Goal: Find specific page/section: Find specific page/section

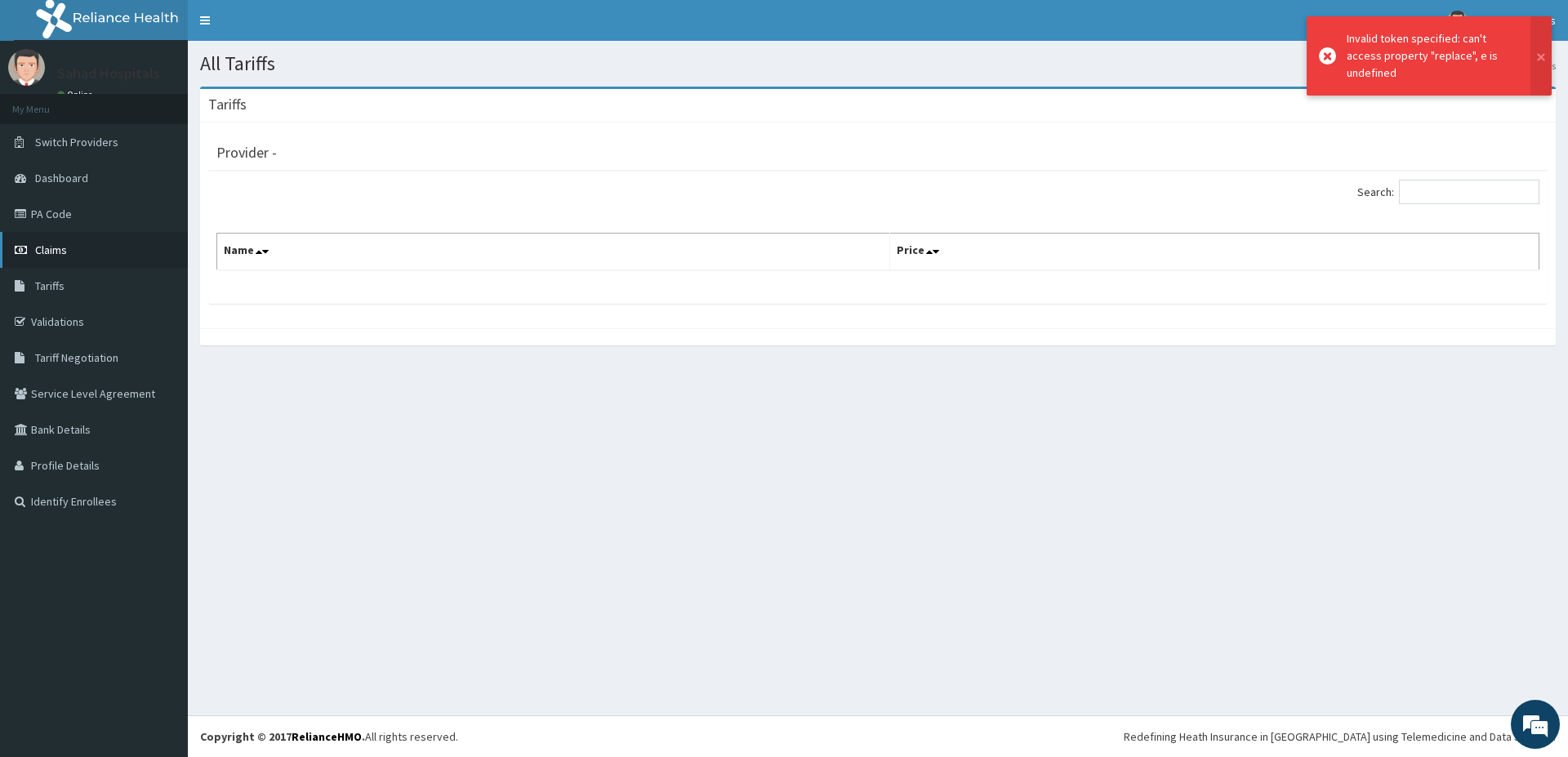
click at [79, 247] on link "Claims" at bounding box center [94, 249] width 188 height 36
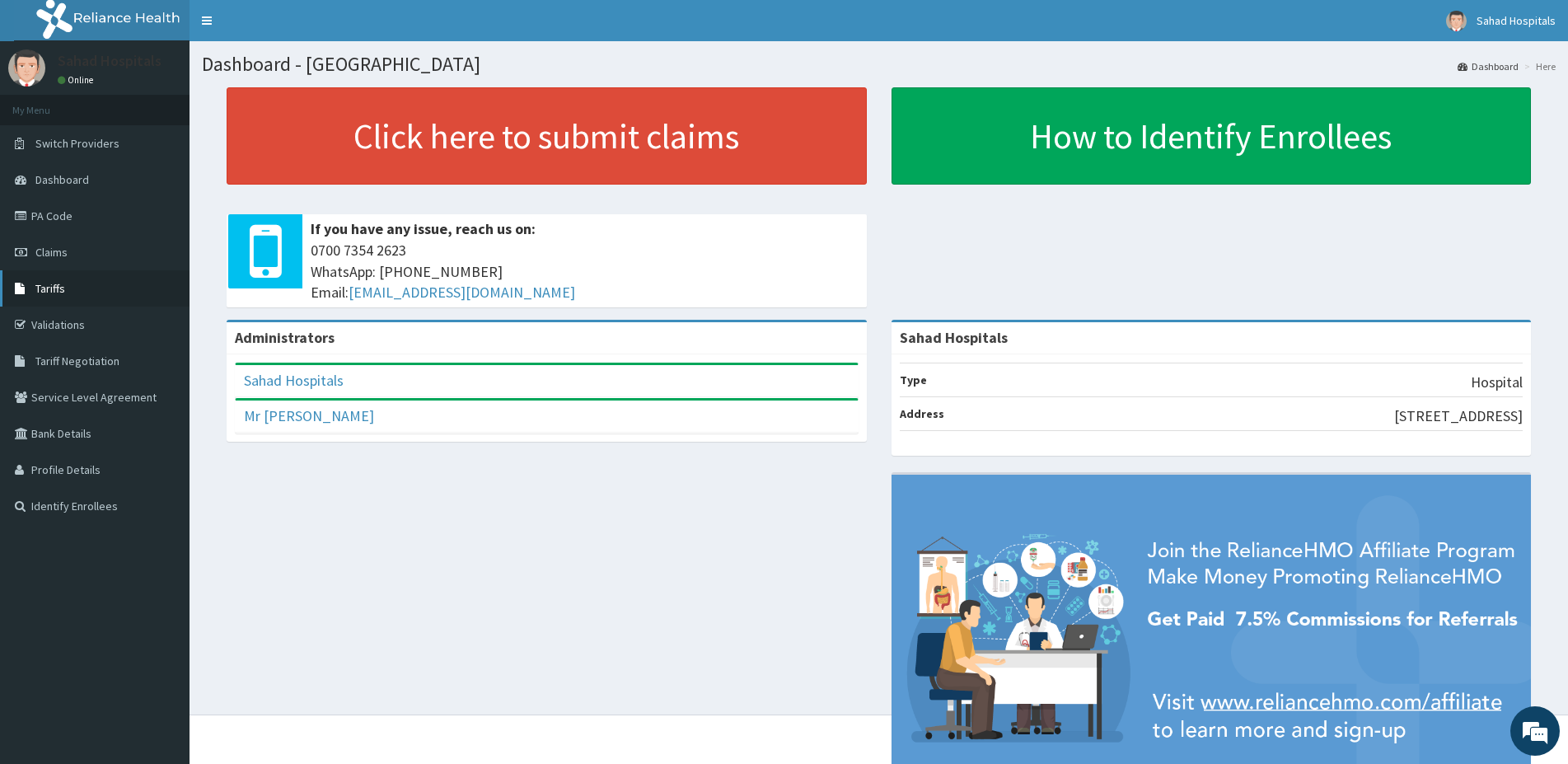
click at [73, 282] on link "Tariffs" at bounding box center [94, 288] width 190 height 36
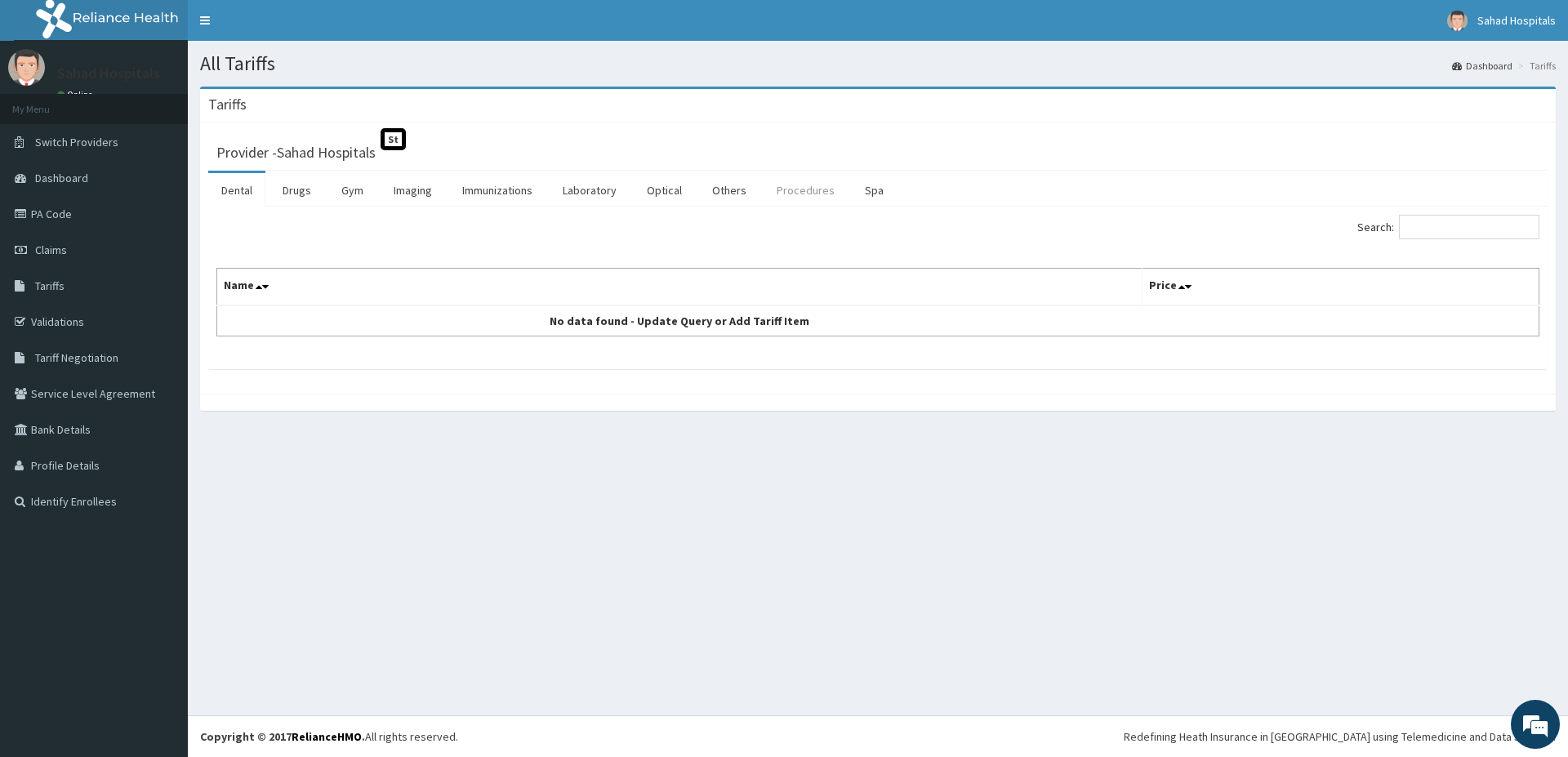
click at [811, 193] on link "Procedures" at bounding box center [806, 190] width 84 height 34
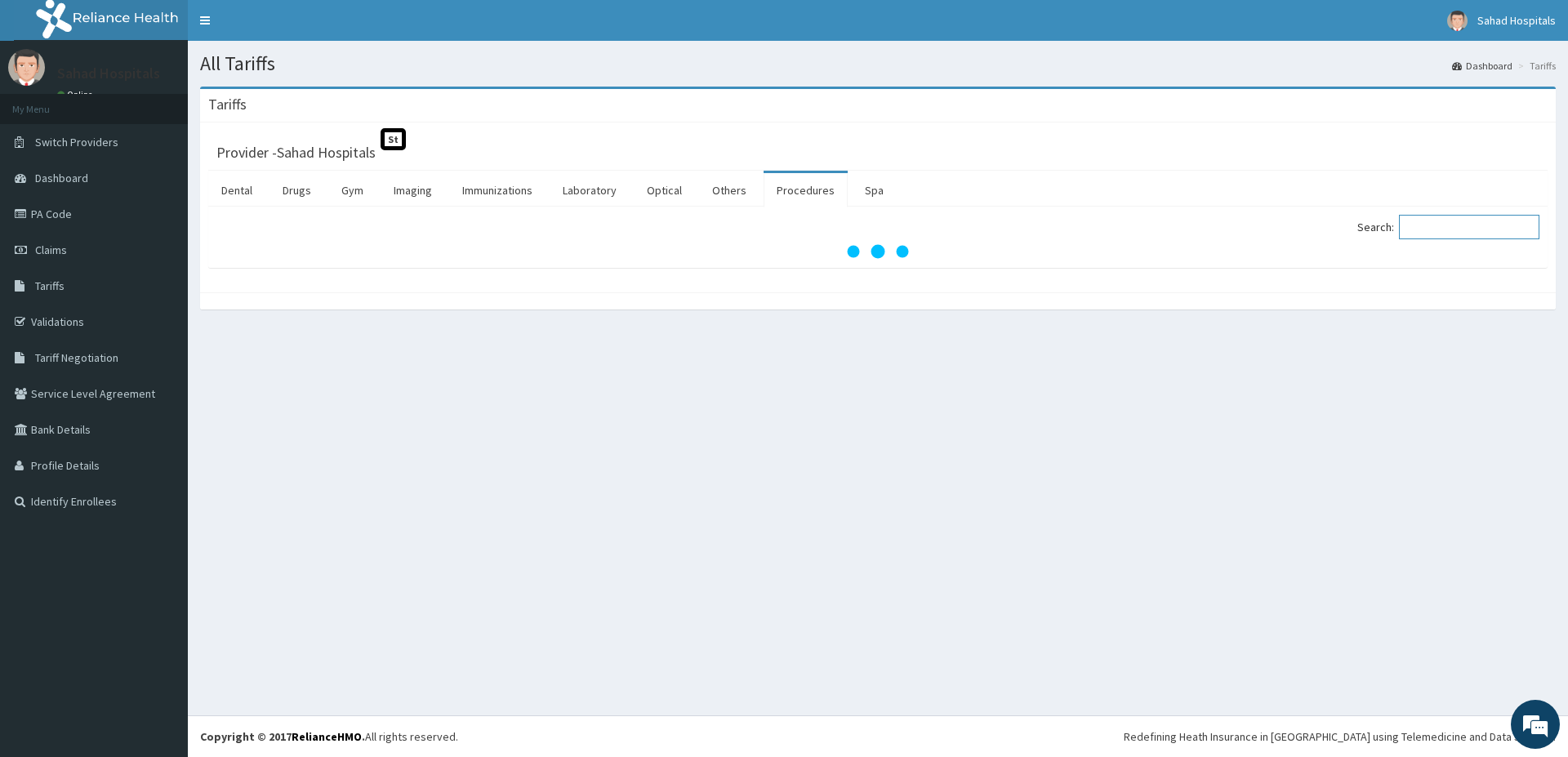
click at [1434, 217] on input "Search:" at bounding box center [1469, 227] width 141 height 25
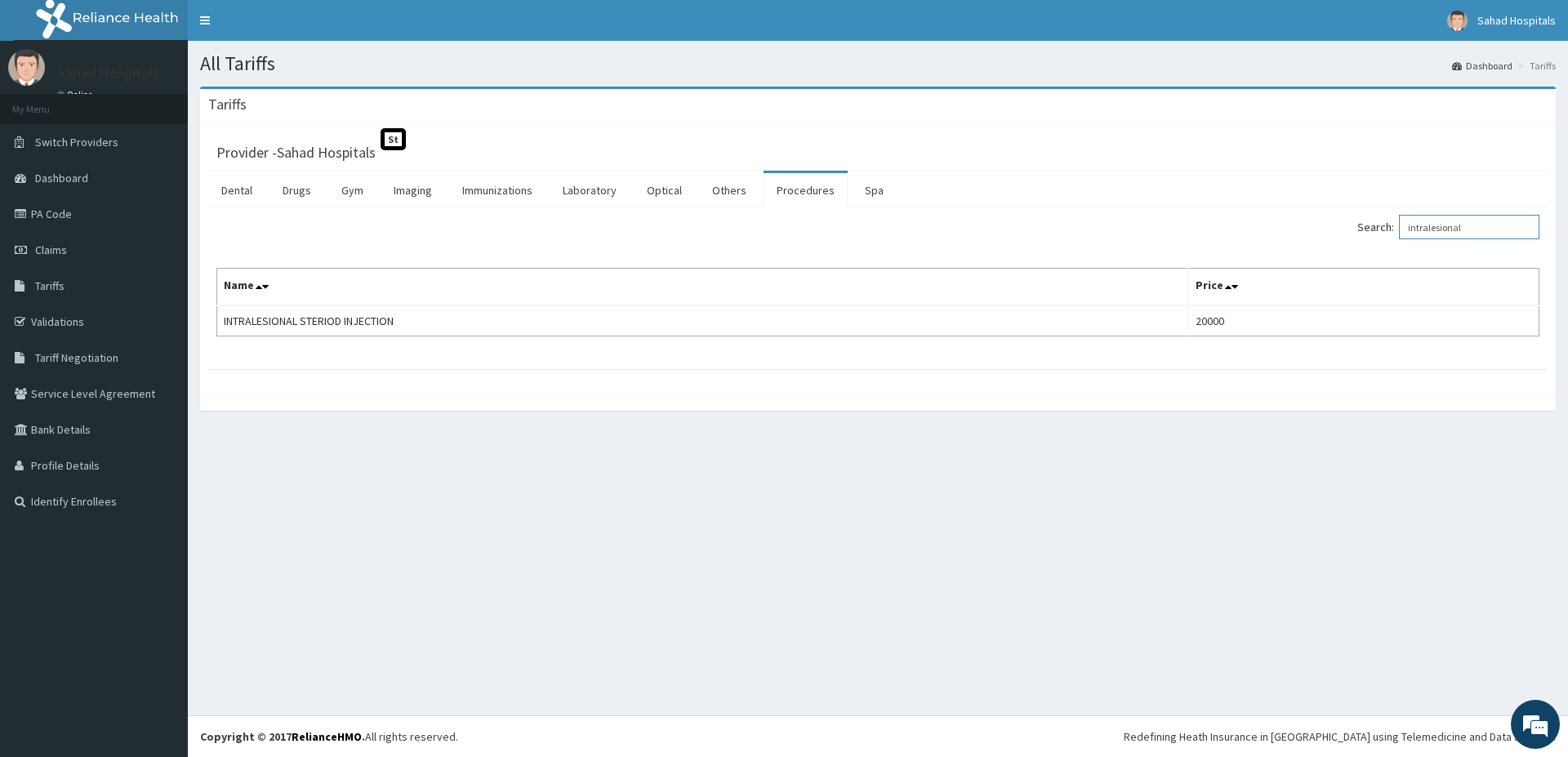
type input "intralesional"
click at [71, 211] on link "PA Code" at bounding box center [94, 214] width 188 height 36
